Goal: Check status: Check status

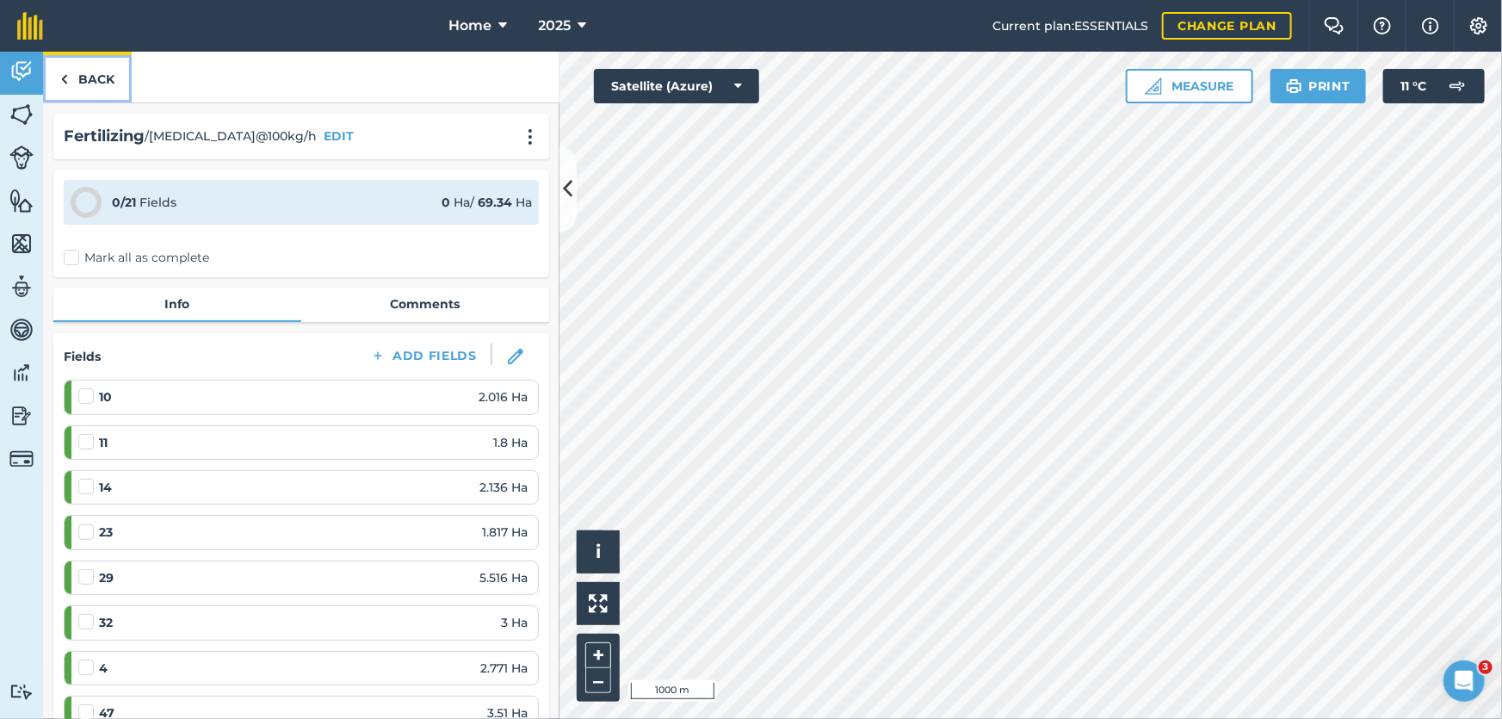
click at [113, 79] on link "Back" at bounding box center [87, 77] width 89 height 51
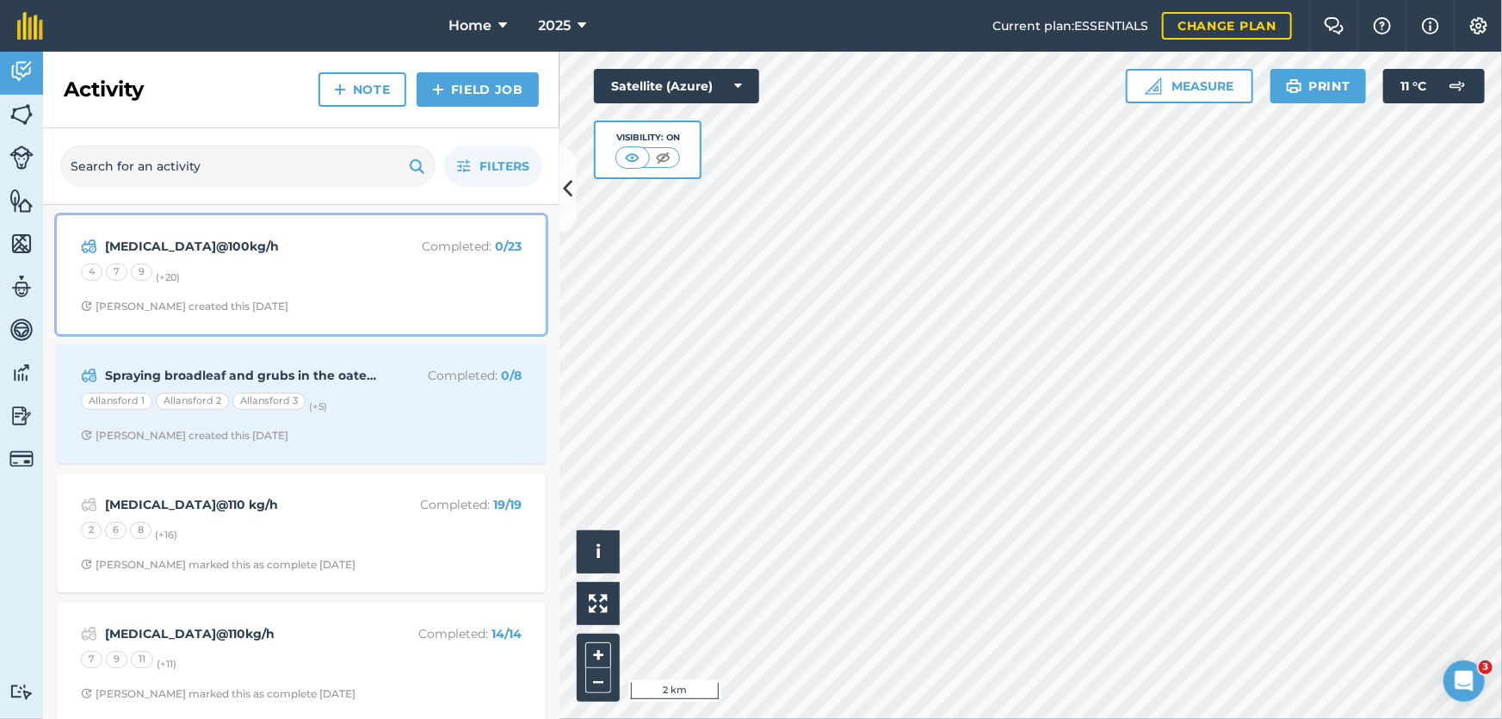
click at [392, 284] on div "4 7 9 (+ 20 )" at bounding box center [301, 274] width 441 height 22
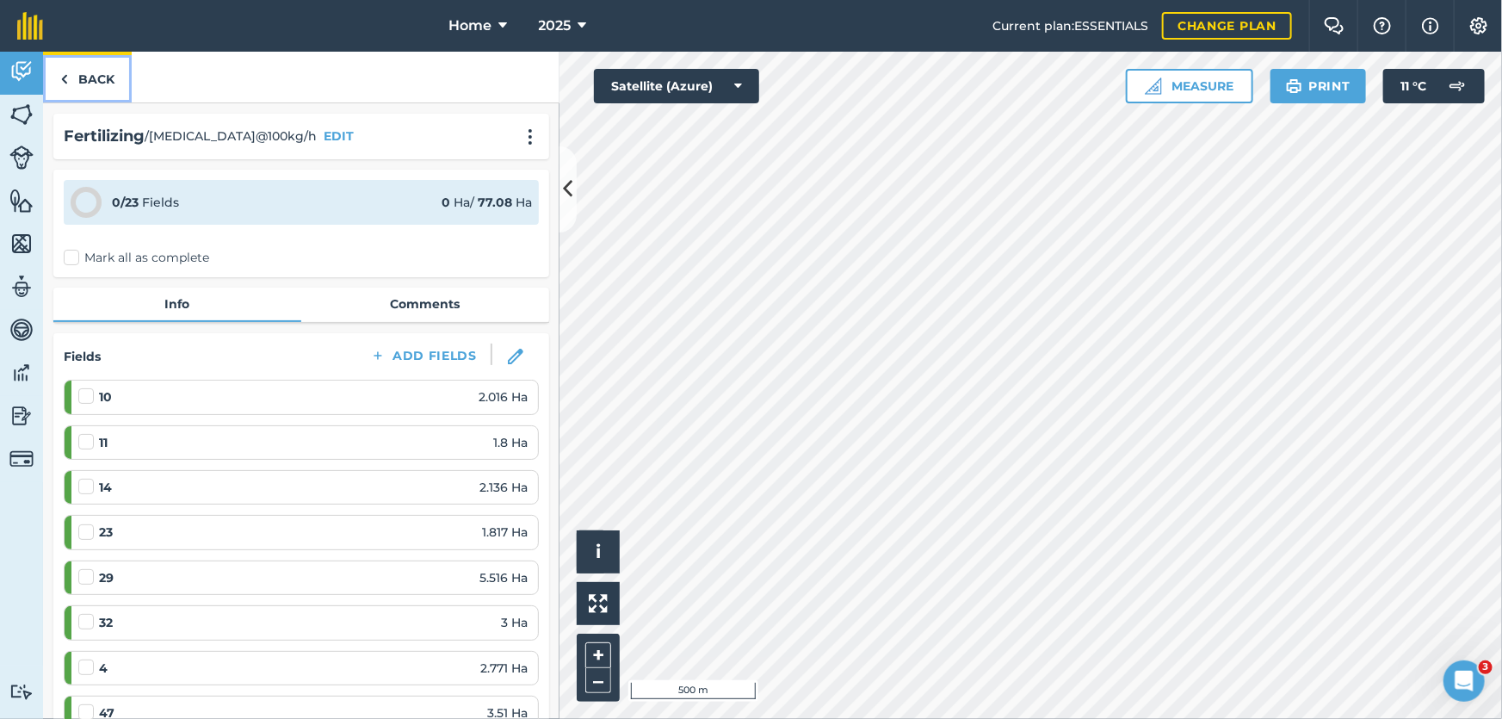
click at [95, 80] on link "Back" at bounding box center [87, 77] width 89 height 51
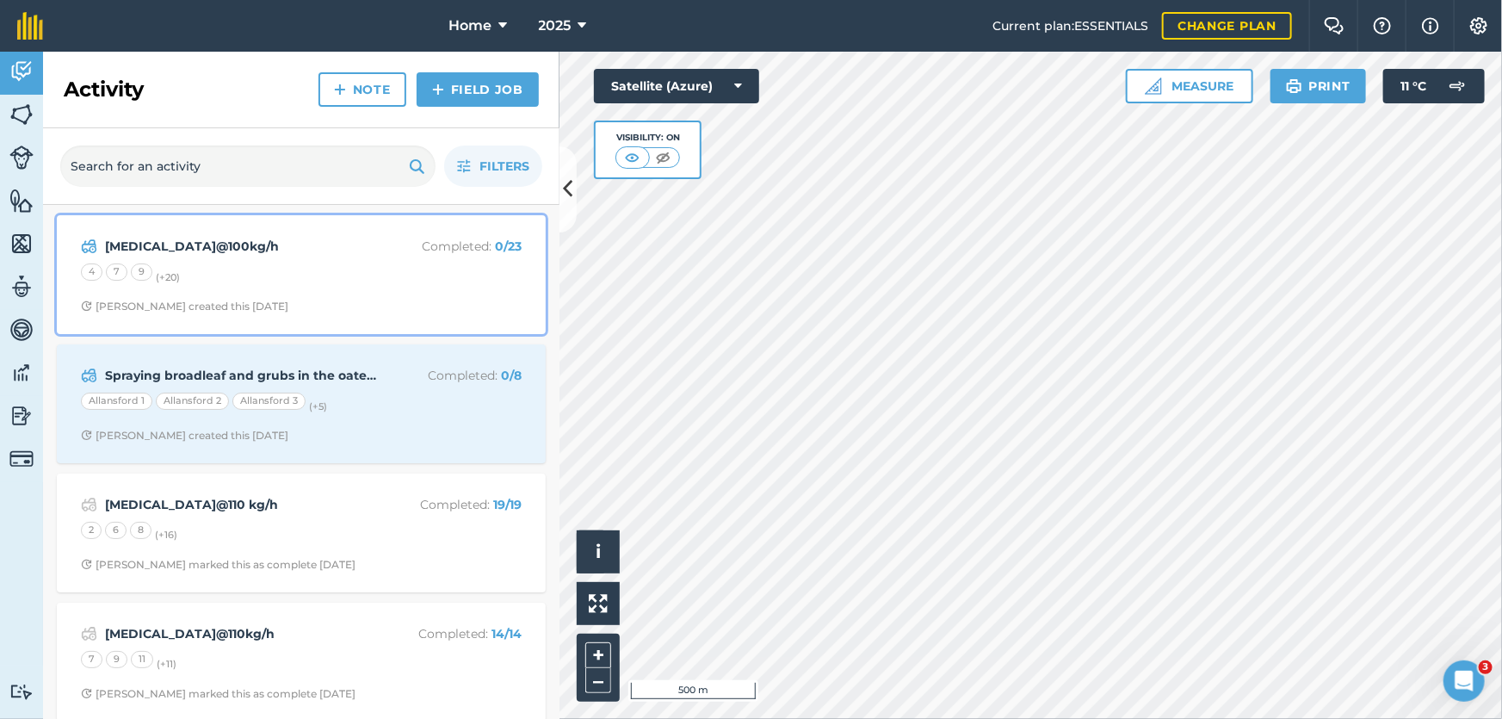
click at [242, 275] on div "4 7 9 (+ 20 )" at bounding box center [301, 274] width 441 height 22
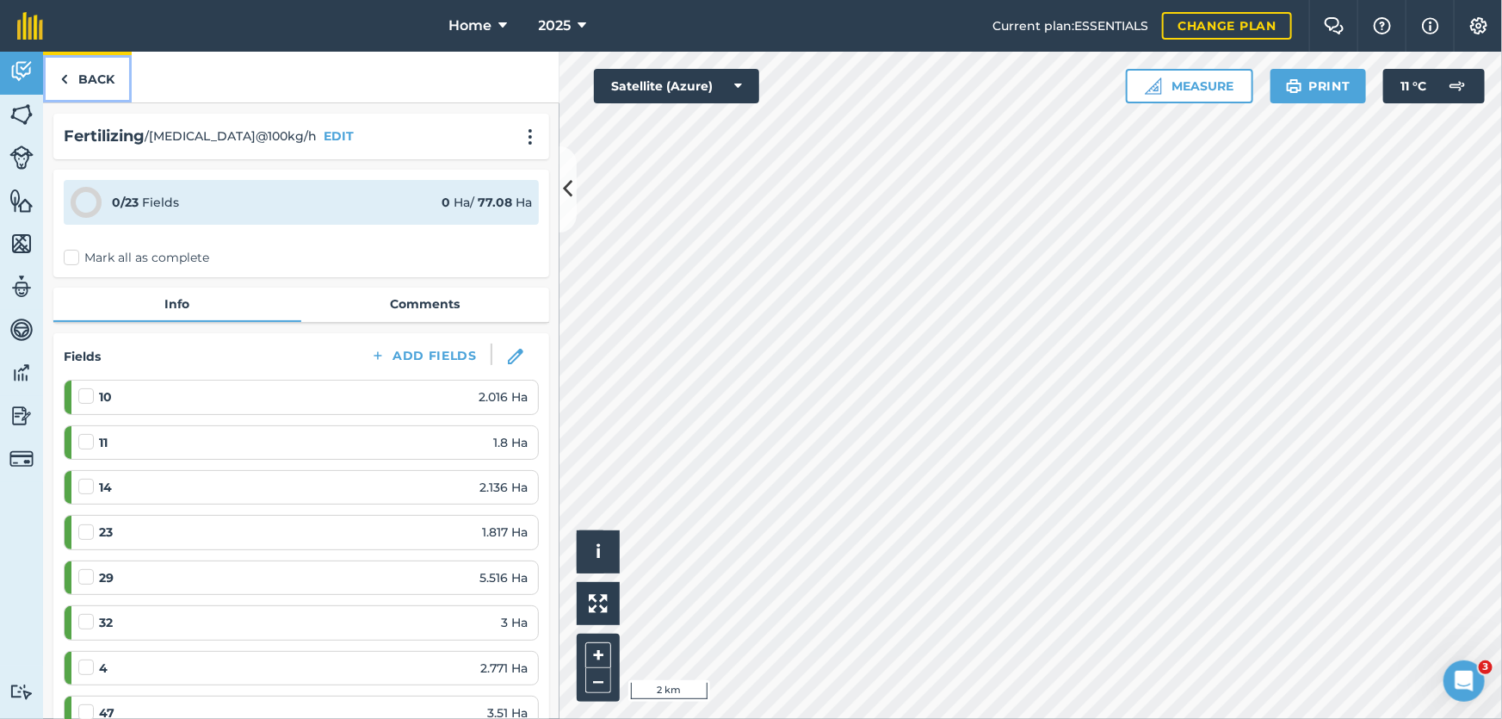
click at [99, 84] on link "Back" at bounding box center [87, 77] width 89 height 51
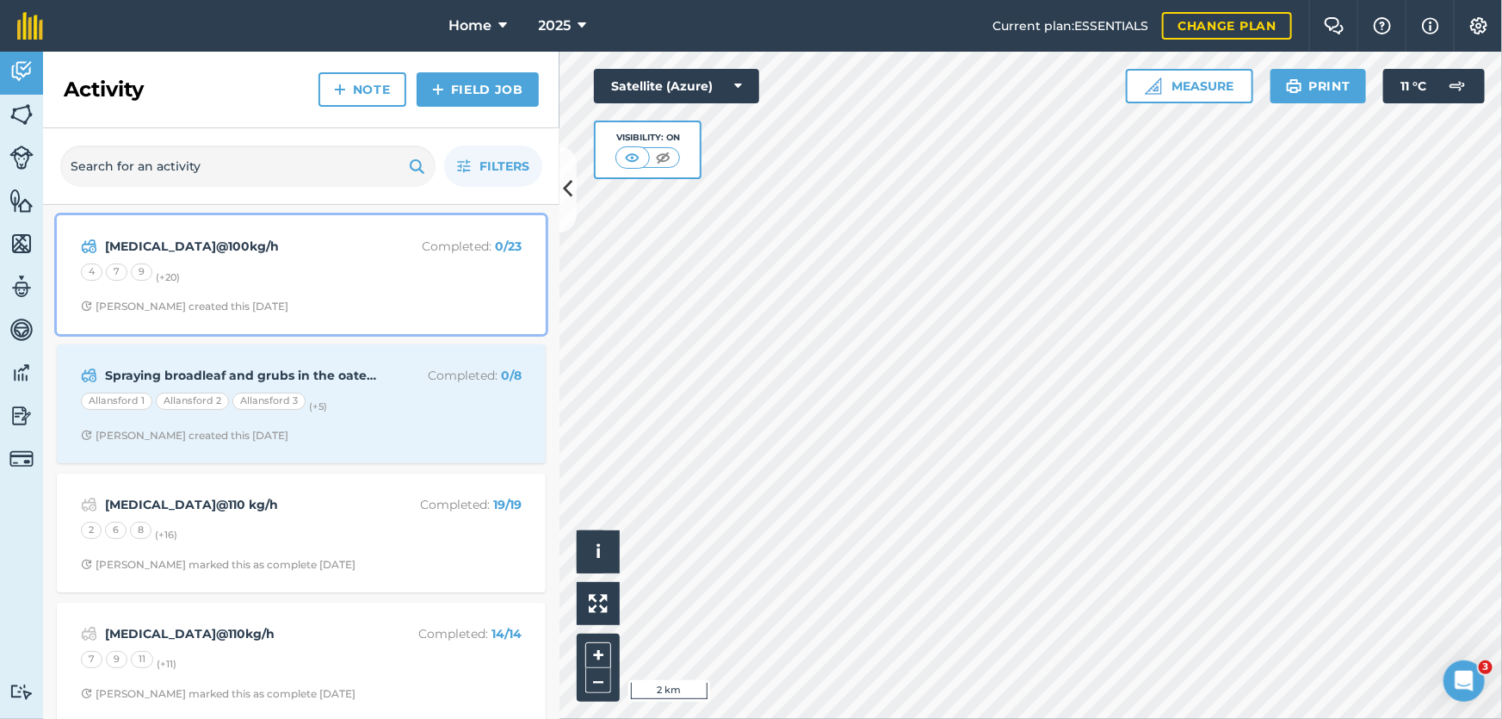
click at [390, 313] on div "[MEDICAL_DATA]@100kg/h Completed : 0 / 23 4 7 9 (+ 20 ) [PERSON_NAME] created t…" at bounding box center [301, 274] width 468 height 98
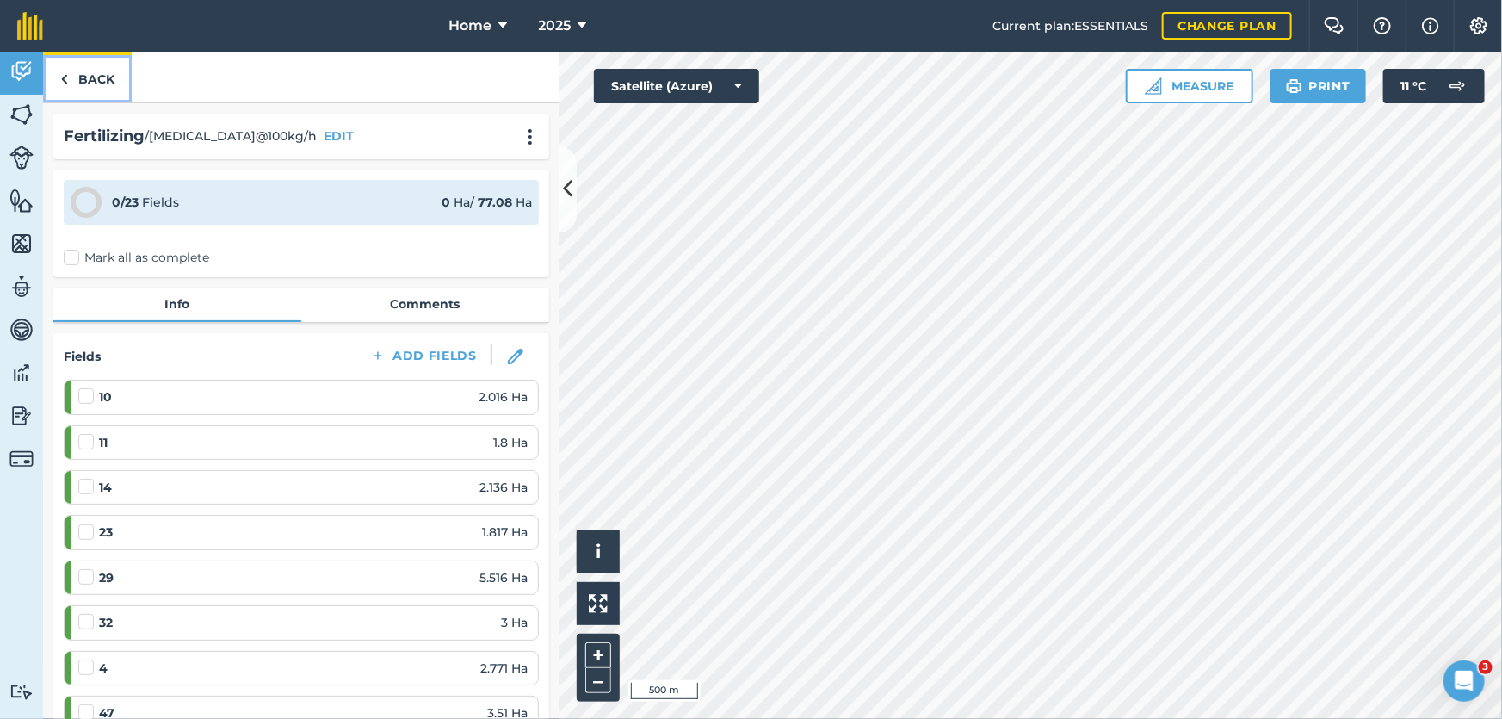
click at [77, 77] on link "Back" at bounding box center [87, 77] width 89 height 51
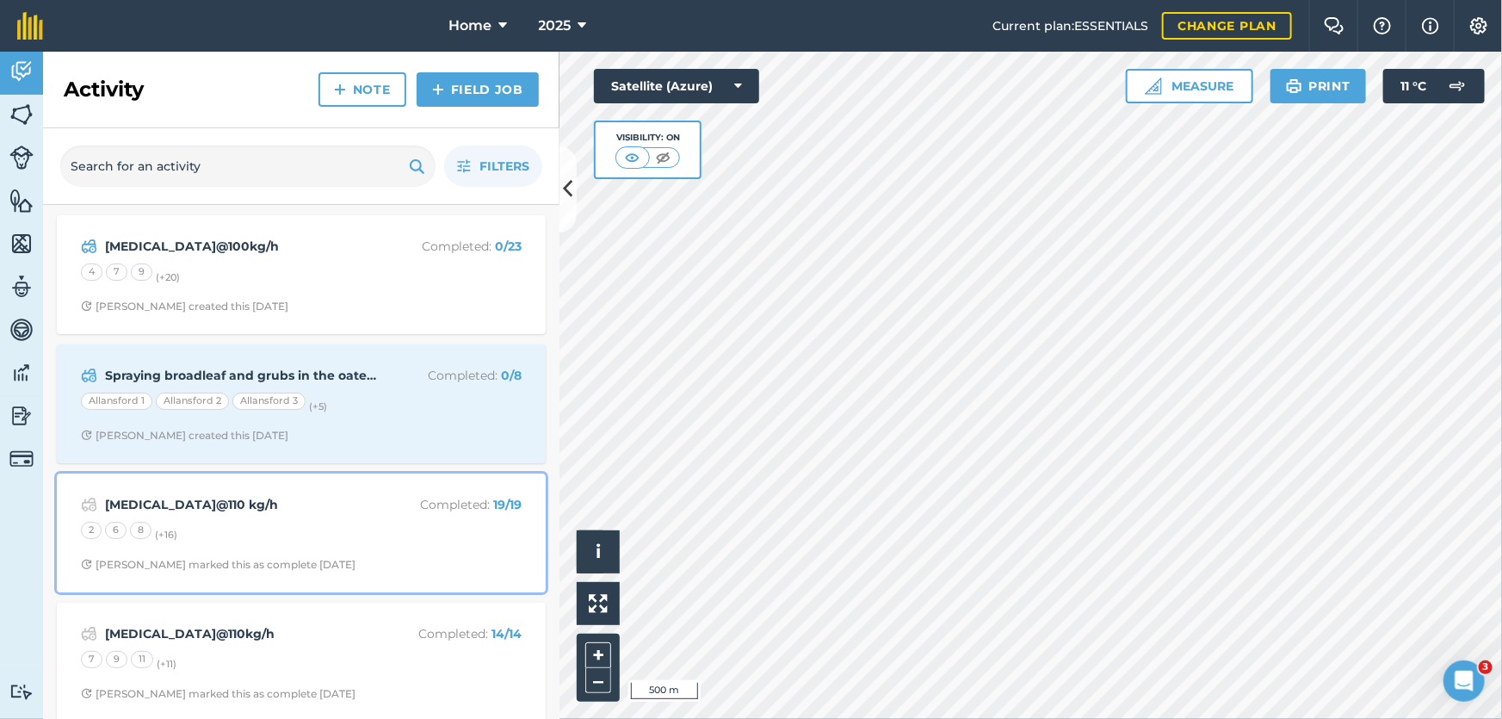
click at [401, 561] on span "[PERSON_NAME] marked this as complete [DATE]" at bounding box center [301, 565] width 441 height 14
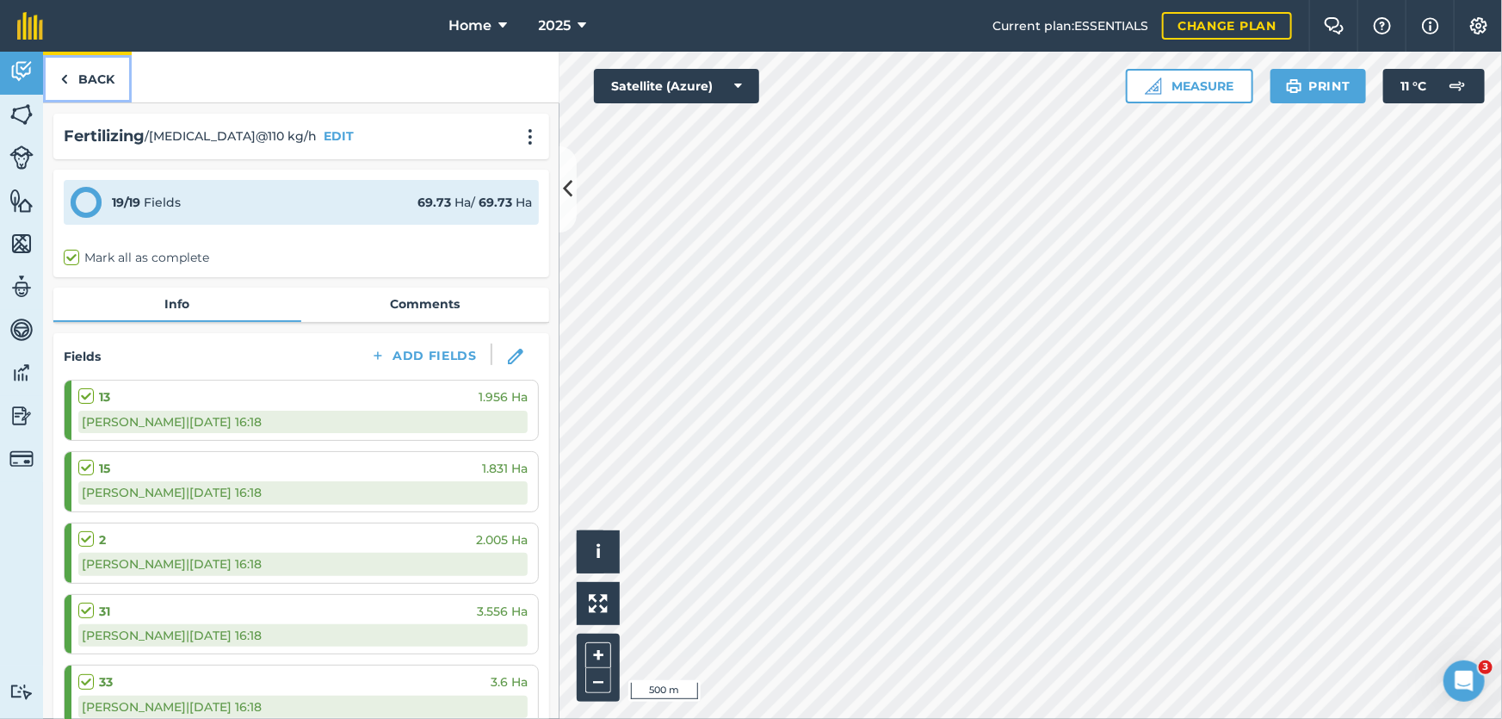
click at [95, 59] on link "Back" at bounding box center [87, 77] width 89 height 51
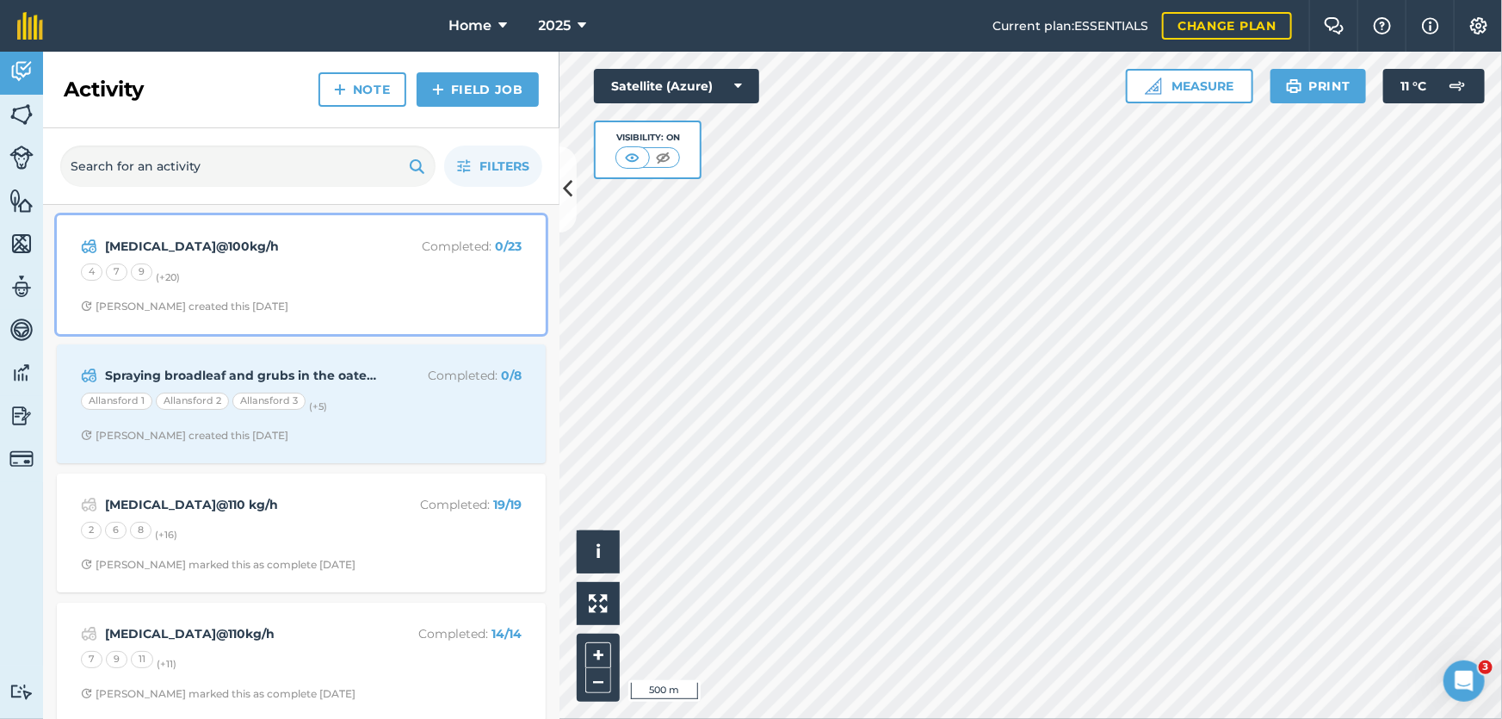
click at [293, 290] on div "[MEDICAL_DATA]@100kg/h Completed : 0 / 23 4 7 9 (+ 20 ) [PERSON_NAME] created t…" at bounding box center [301, 274] width 468 height 98
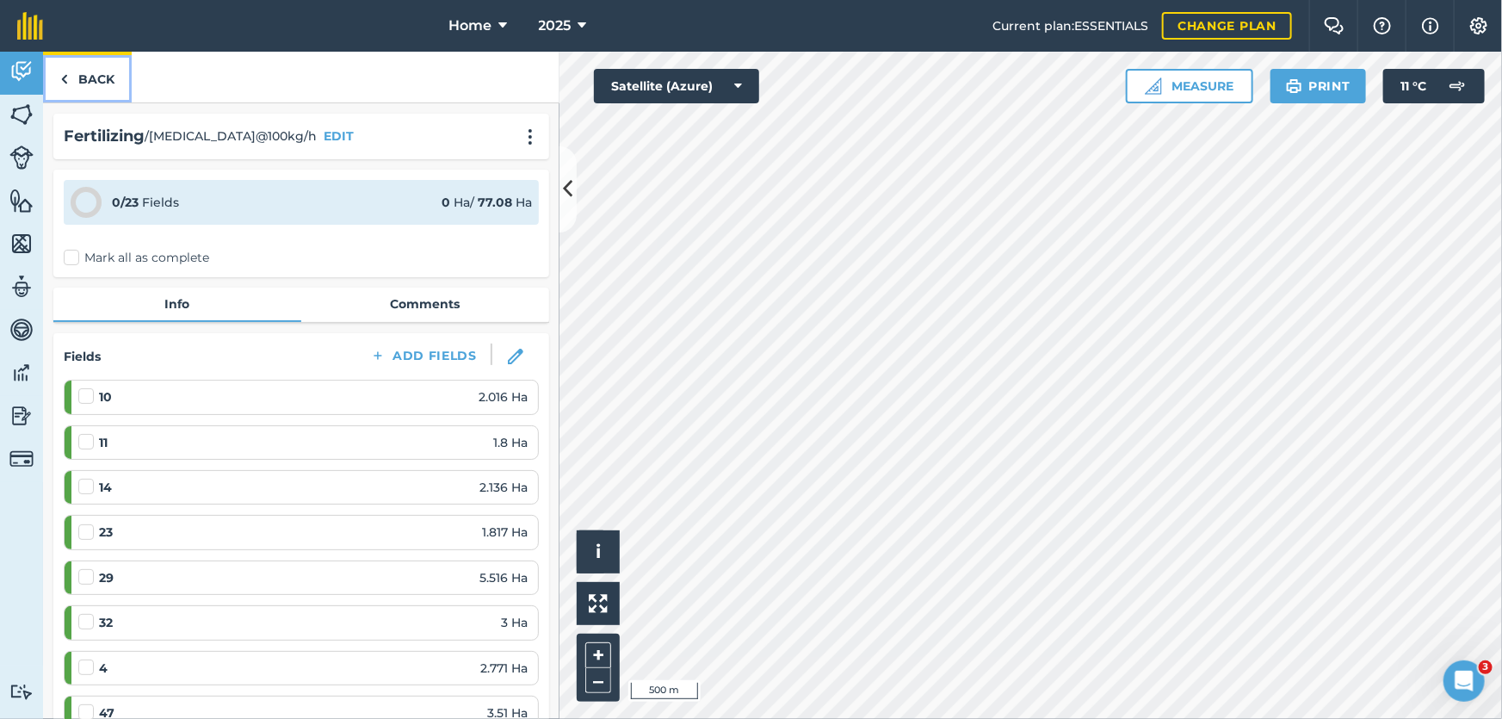
click at [51, 78] on link "Back" at bounding box center [87, 77] width 89 height 51
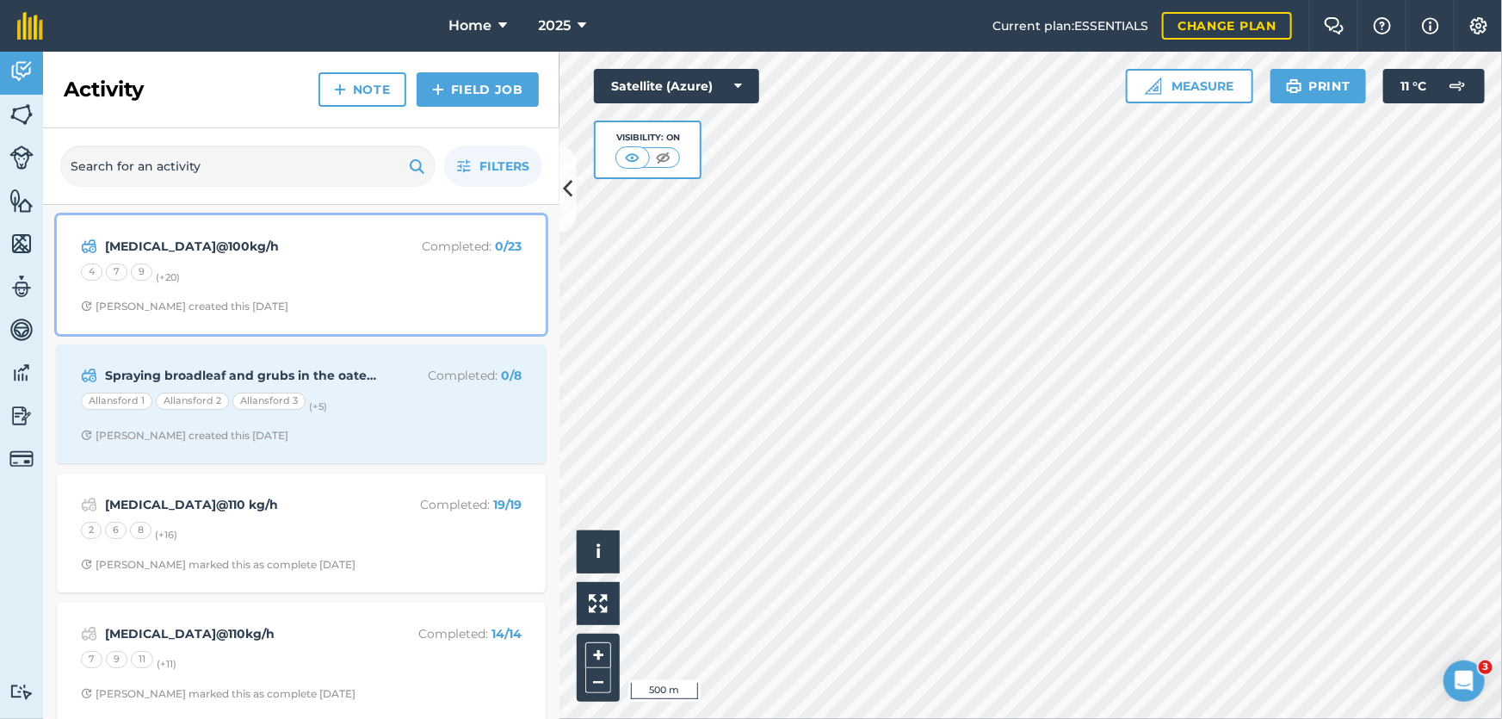
click at [337, 309] on span "[PERSON_NAME] created this [DATE]" at bounding box center [301, 307] width 441 height 14
